Goal: Understand process/instructions: Learn about a topic

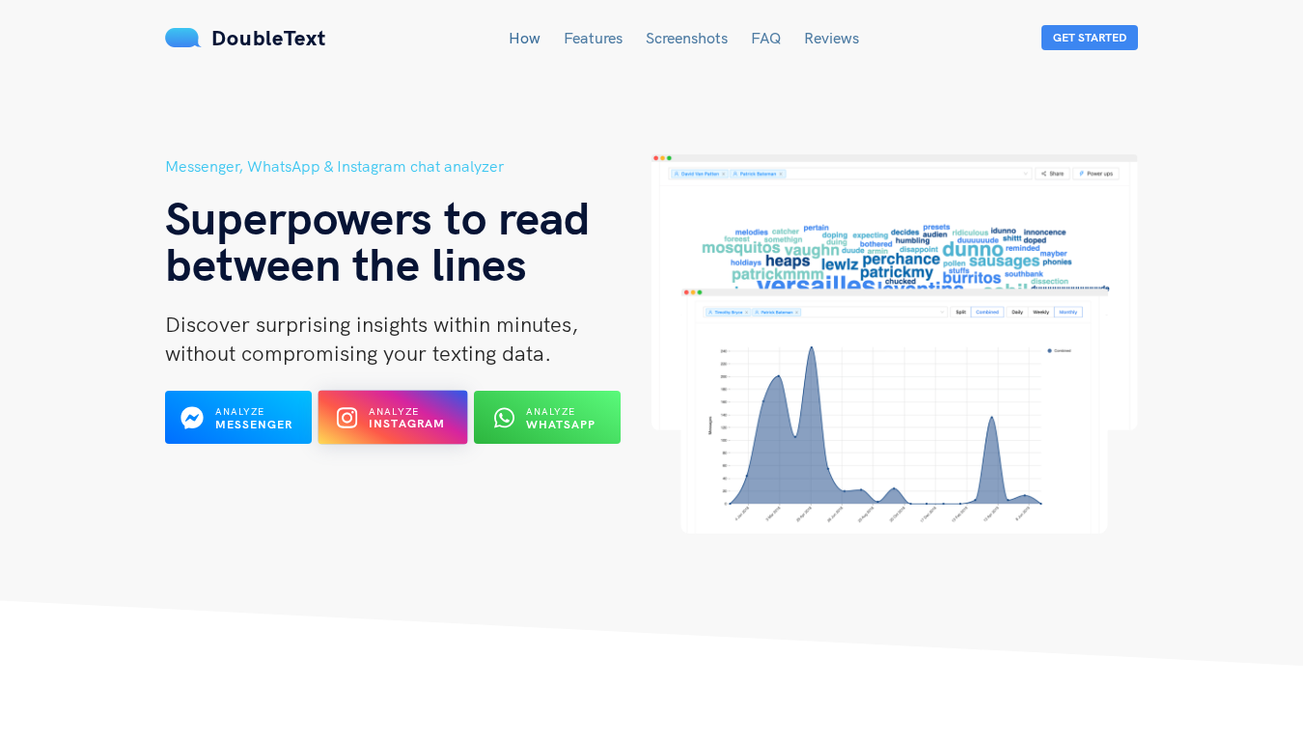
click at [370, 417] on b "Instagram" at bounding box center [407, 424] width 77 height 14
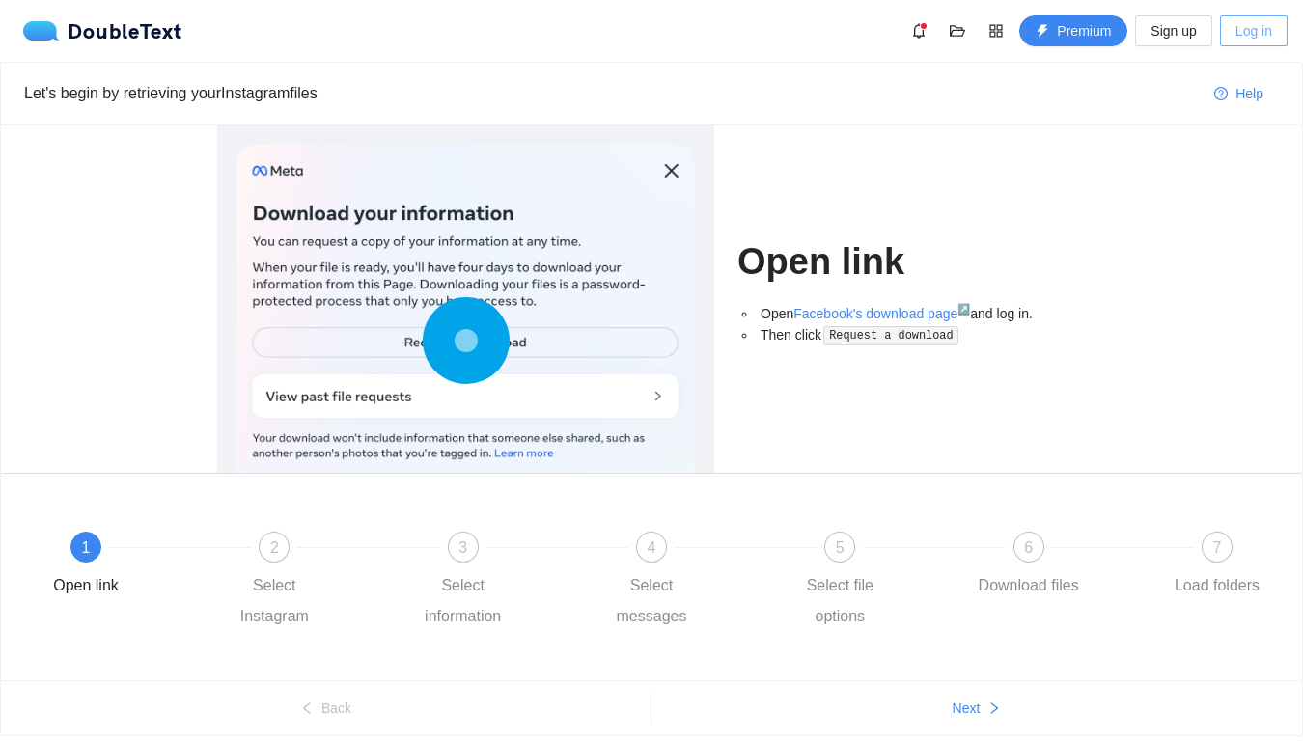
click at [1240, 35] on span "Log in" at bounding box center [1253, 30] width 37 height 21
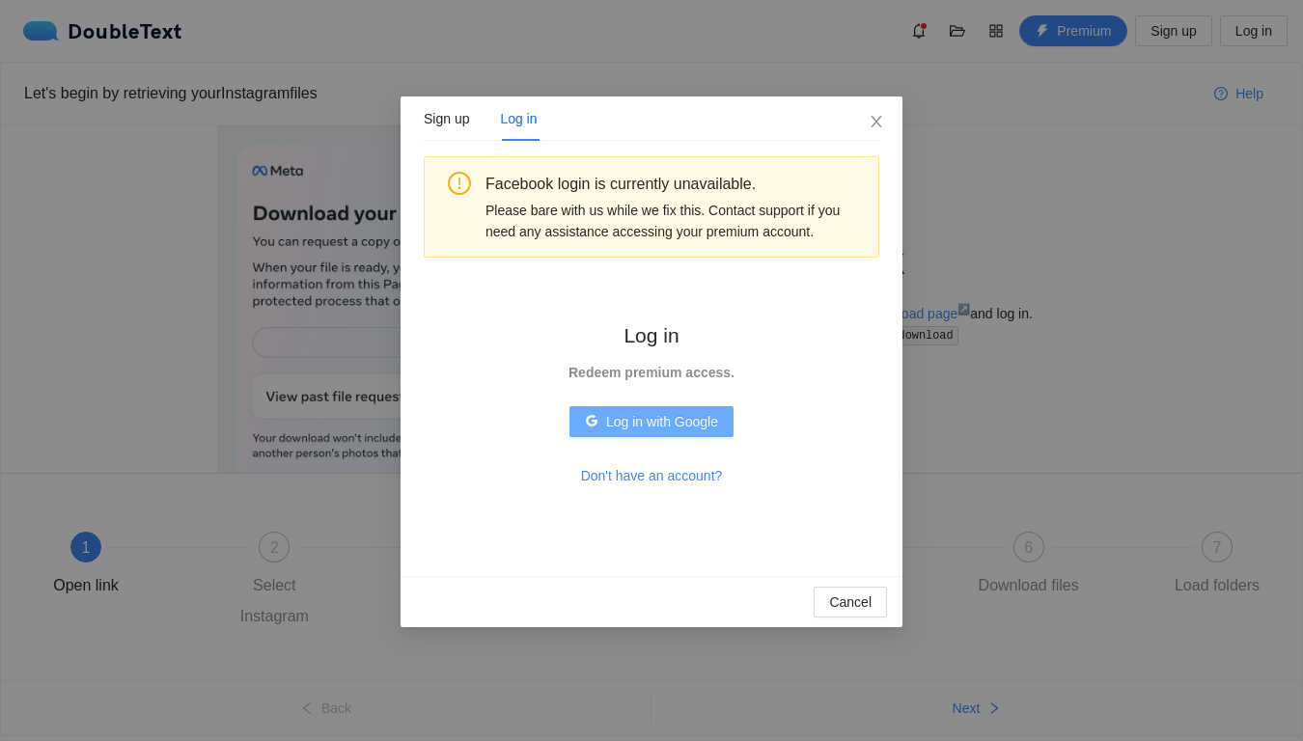
click at [686, 428] on span "Log in with Google" at bounding box center [662, 421] width 112 height 21
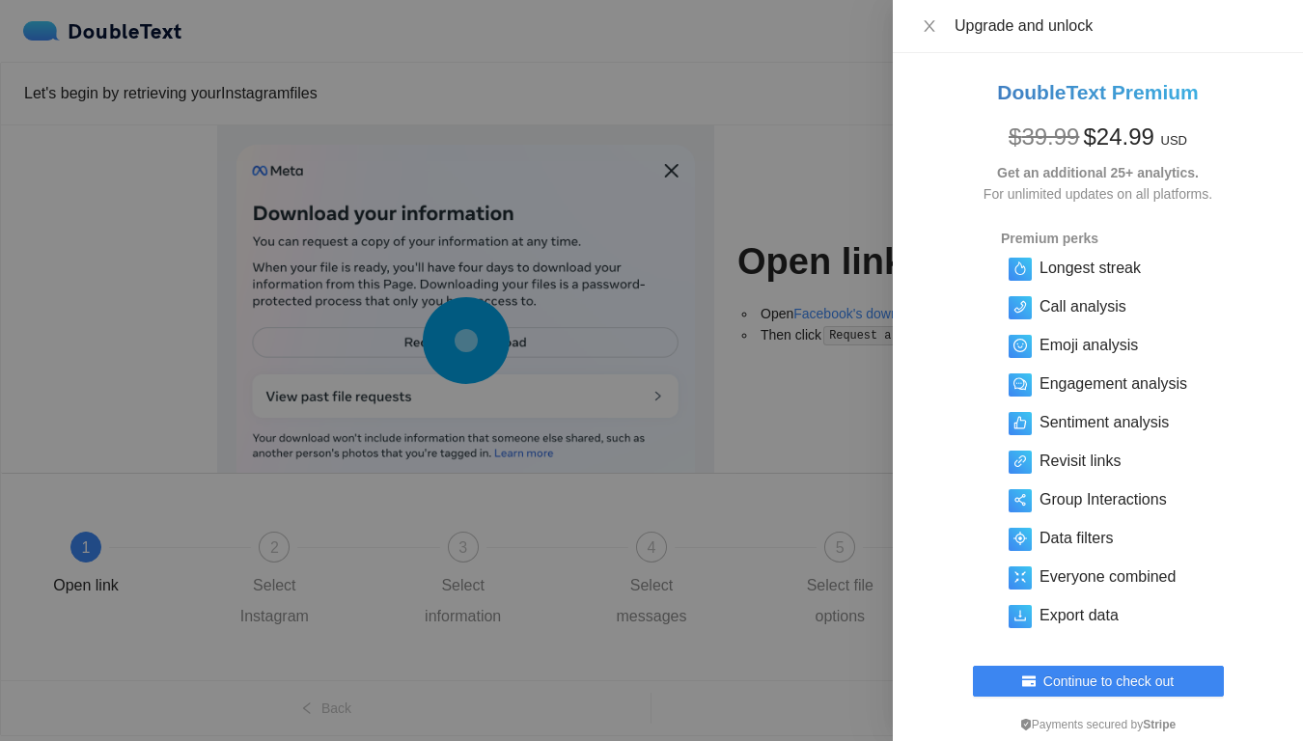
scroll to position [76, 0]
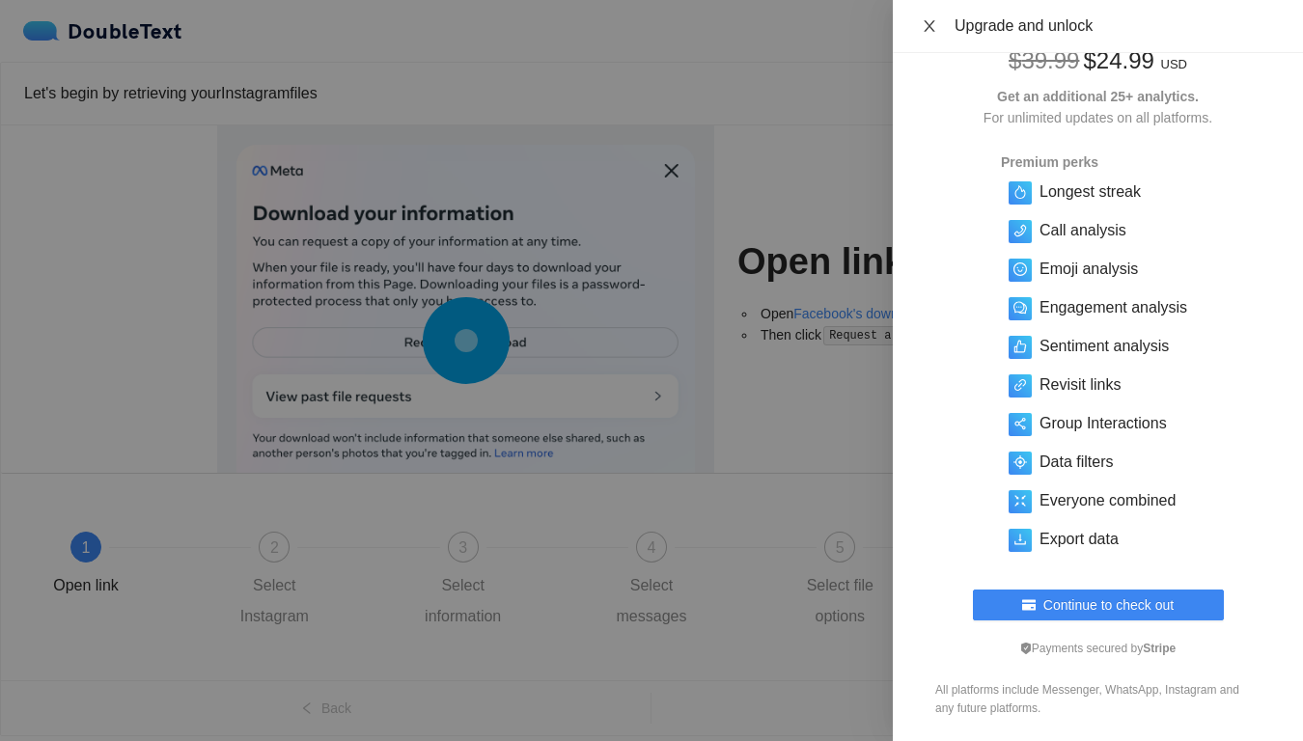
click at [931, 27] on icon "close" at bounding box center [929, 25] width 15 height 15
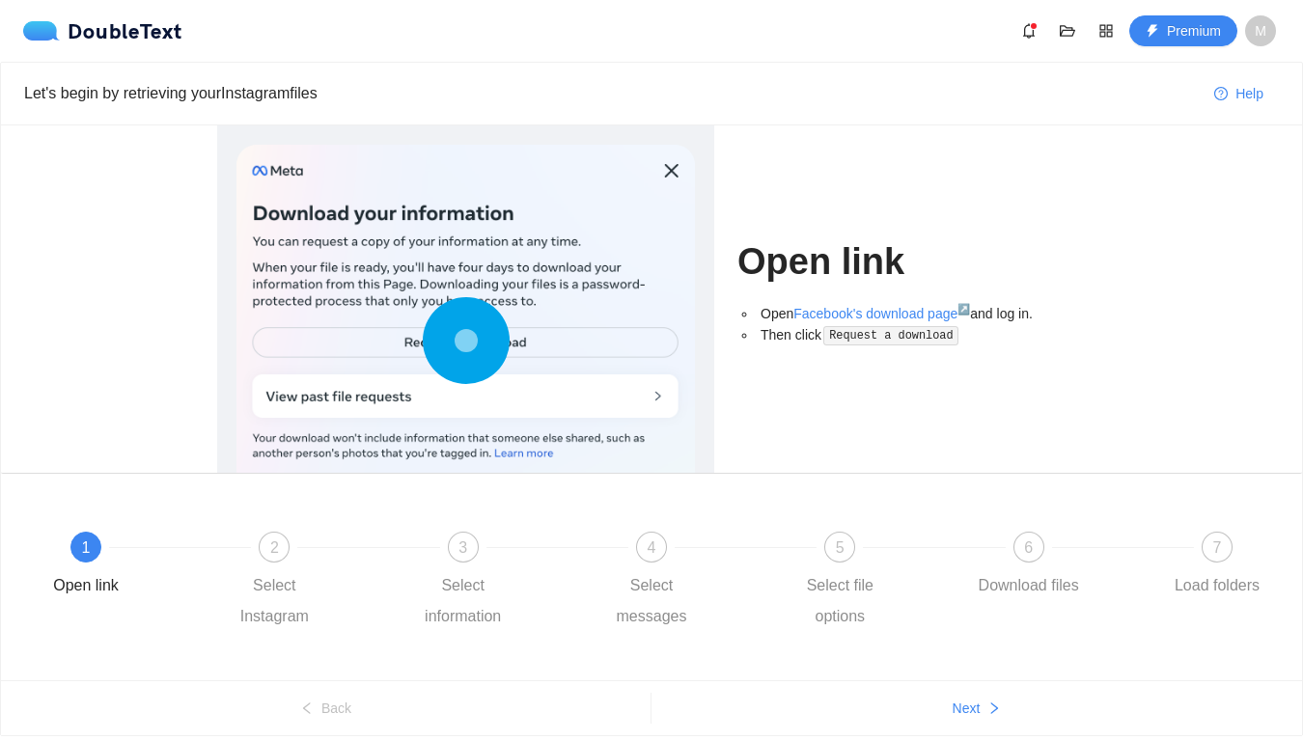
click at [412, 338] on div at bounding box center [465, 345] width 458 height 400
click at [118, 556] on div "1 Open link" at bounding box center [124, 566] width 188 height 69
click at [917, 315] on link "Facebook's download page ↗" at bounding box center [881, 313] width 177 height 15
click at [273, 543] on span "2" at bounding box center [274, 547] width 9 height 16
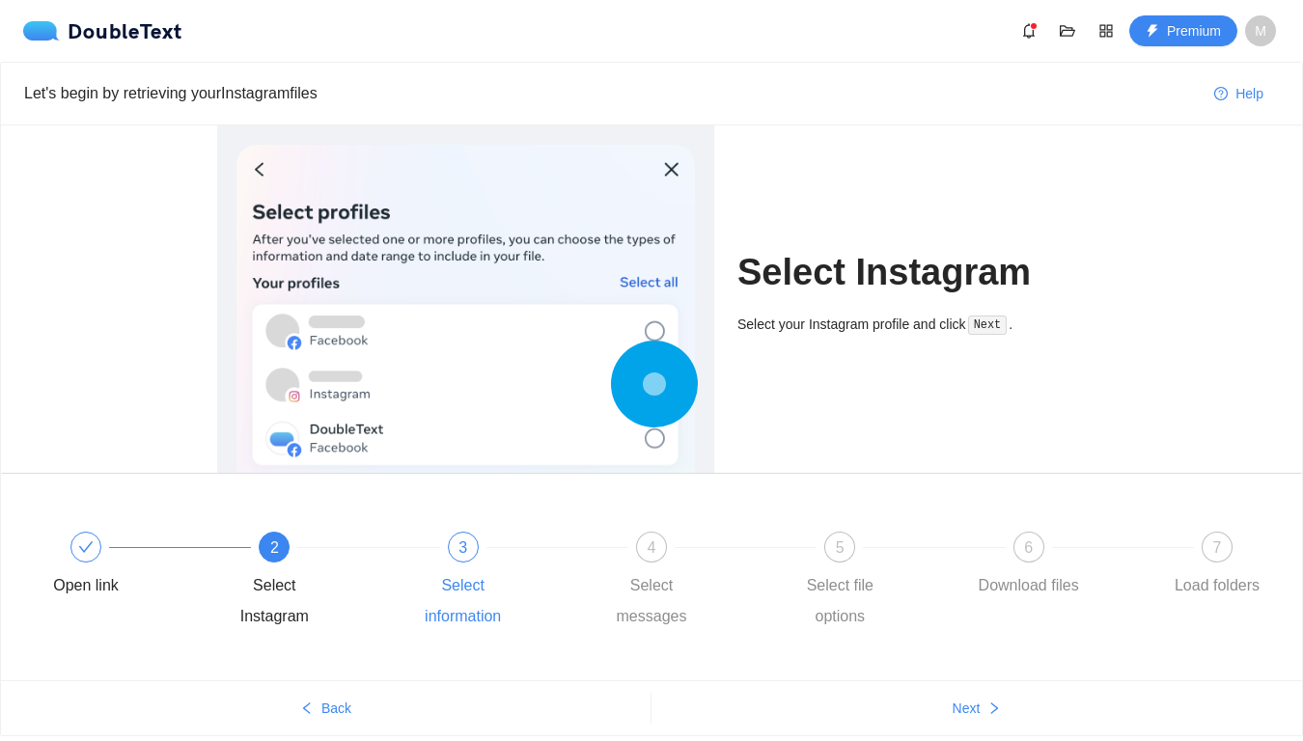
click at [454, 543] on div "3" at bounding box center [463, 547] width 31 height 31
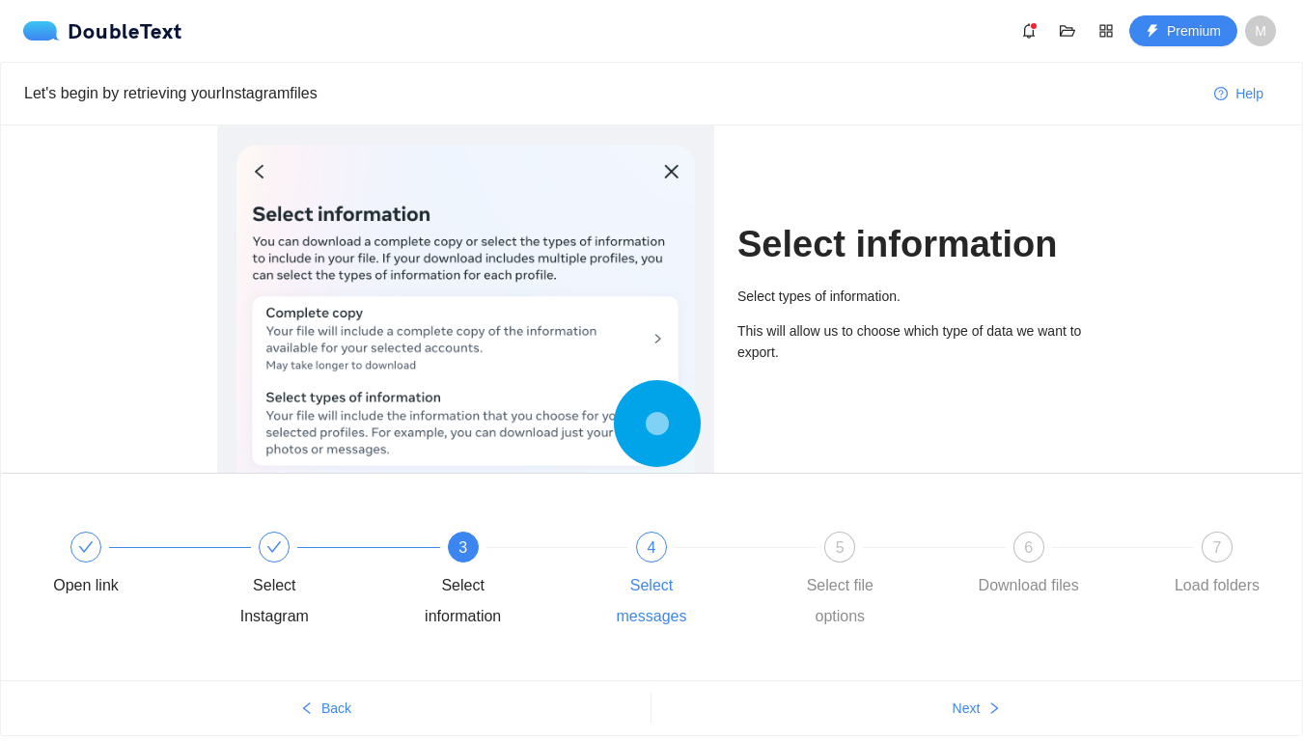
click at [649, 542] on span "4" at bounding box center [651, 547] width 9 height 16
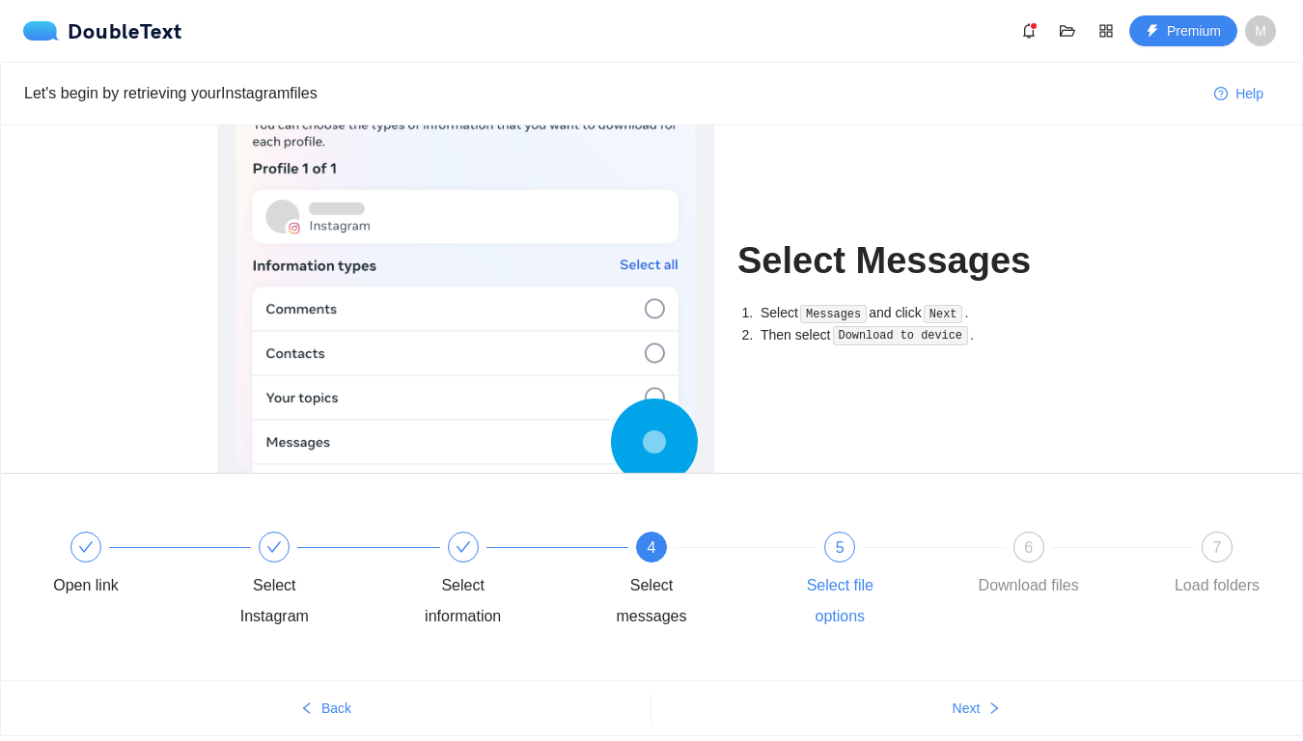
click at [840, 557] on div "5" at bounding box center [839, 547] width 31 height 31
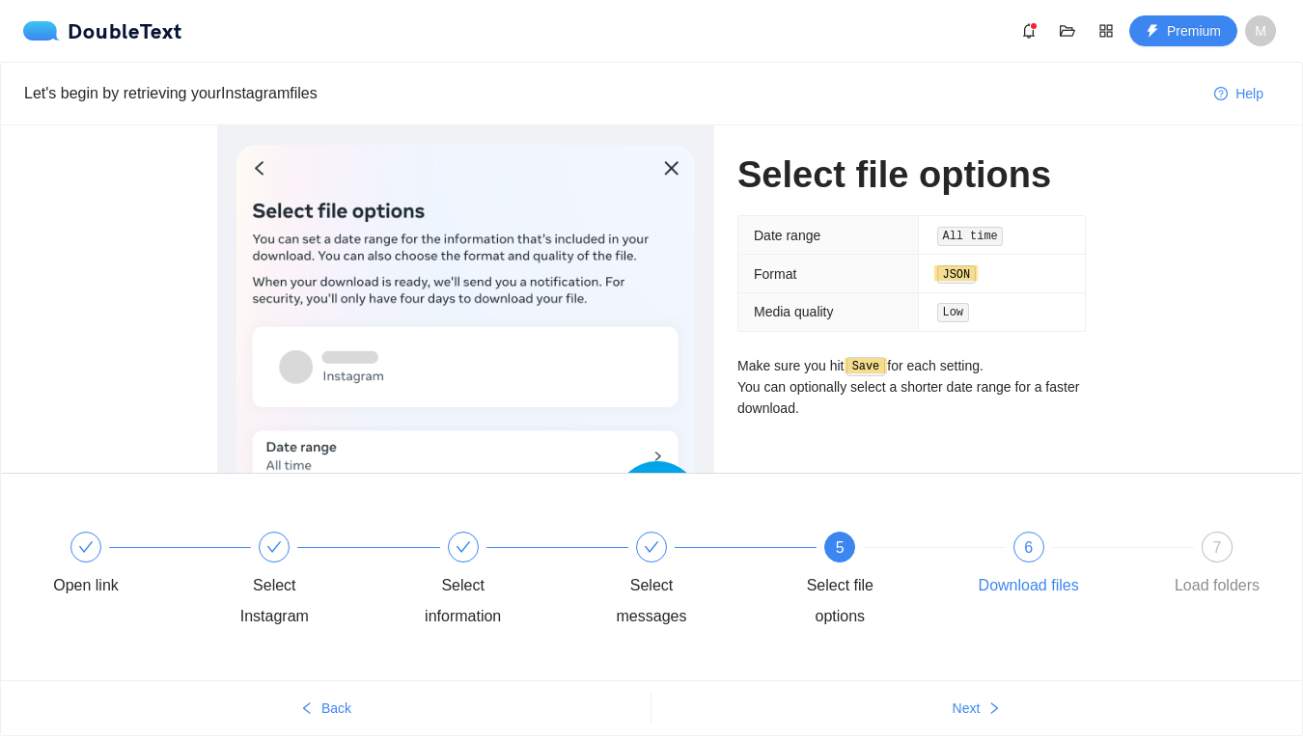
click at [1055, 546] on div at bounding box center [1123, 547] width 188 height 8
